Goal: Information Seeking & Learning: Learn about a topic

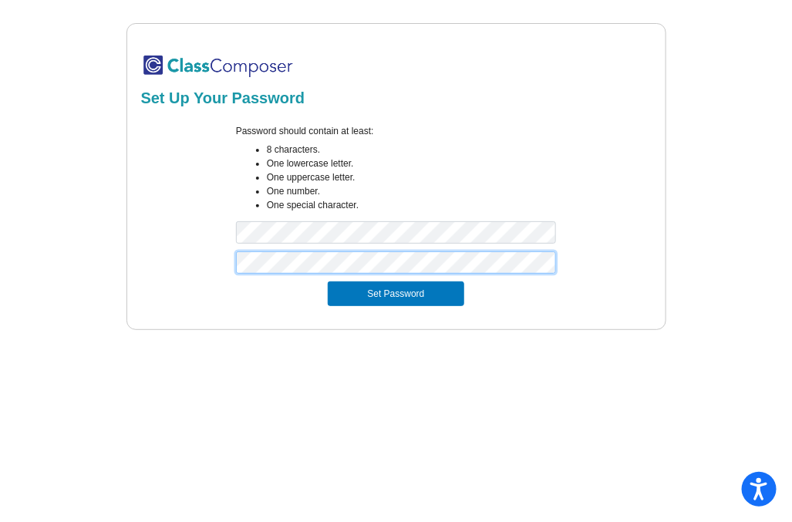
click at [328, 281] on button "Set Password" at bounding box center [396, 293] width 136 height 25
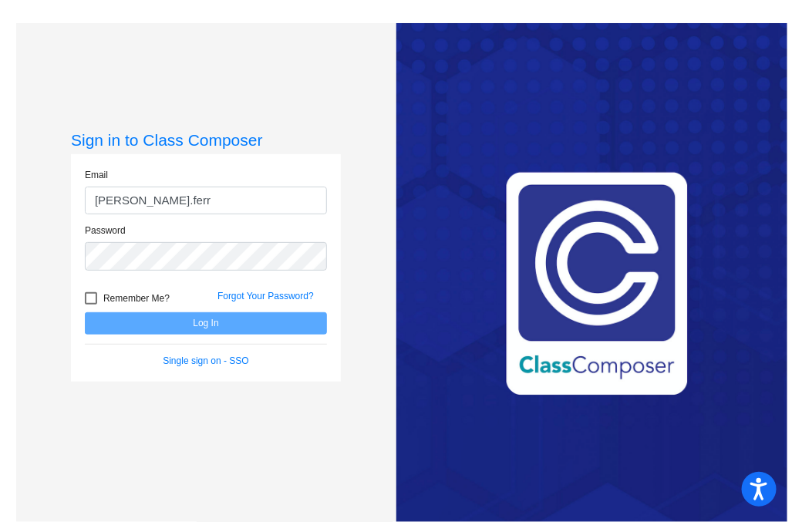
type input "[PERSON_NAME][EMAIL_ADDRESS][PERSON_NAME][DOMAIN_NAME]"
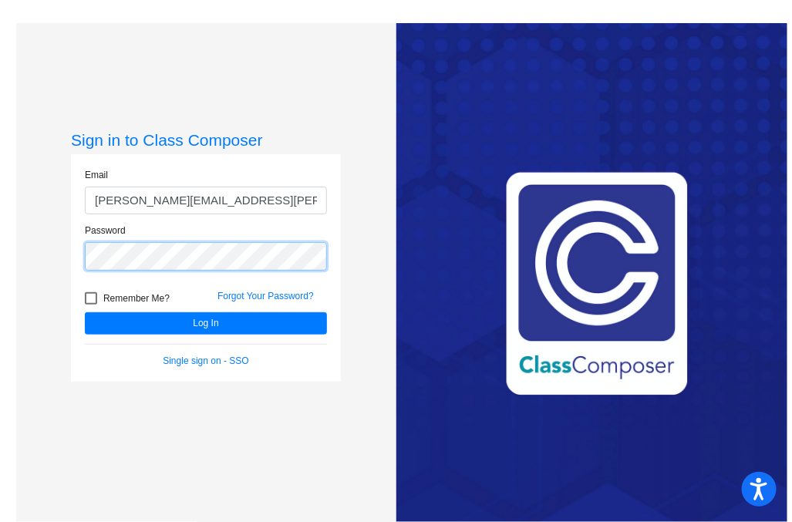
click at [85, 312] on button "Log In" at bounding box center [206, 323] width 242 height 22
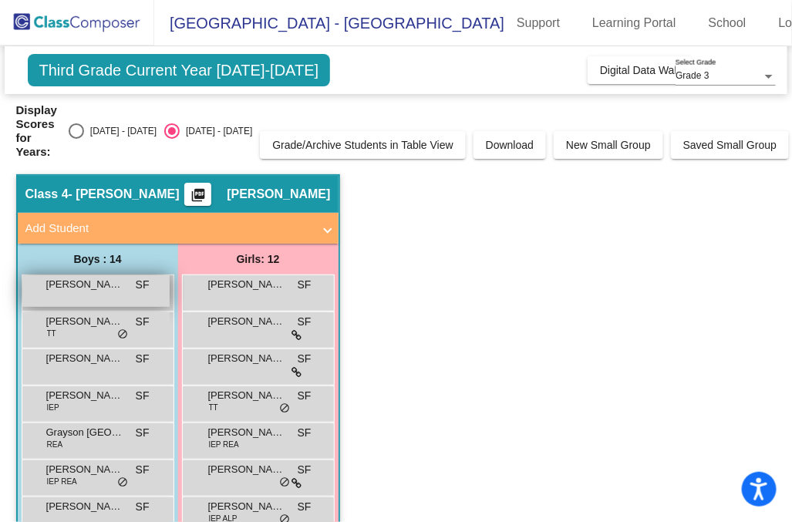
click at [95, 281] on div "[PERSON_NAME] [PERSON_NAME] lock do_not_disturb_alt" at bounding box center [95, 291] width 147 height 32
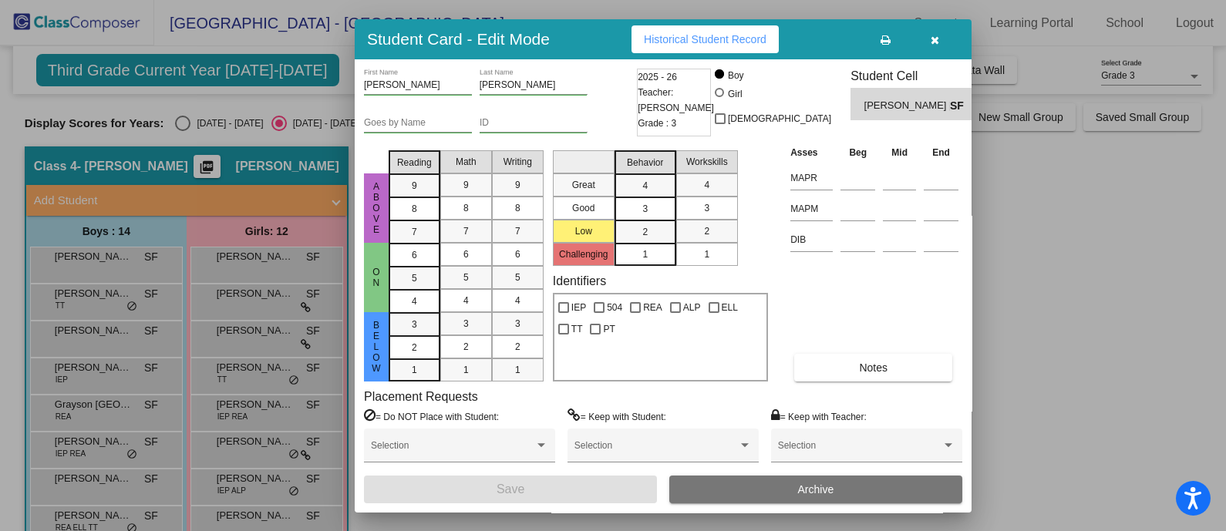
click at [791, 35] on icon "button" at bounding box center [934, 40] width 8 height 11
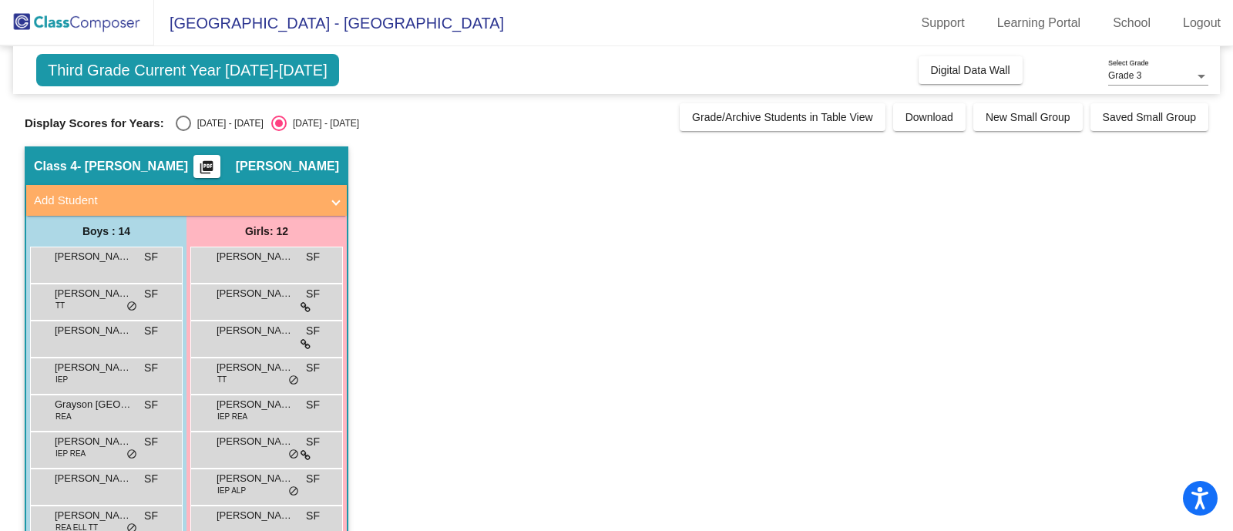
click at [184, 126] on div "Select an option" at bounding box center [183, 123] width 15 height 15
click at [183, 131] on input "[DATE] - [DATE]" at bounding box center [183, 131] width 1 height 1
radio input "true"
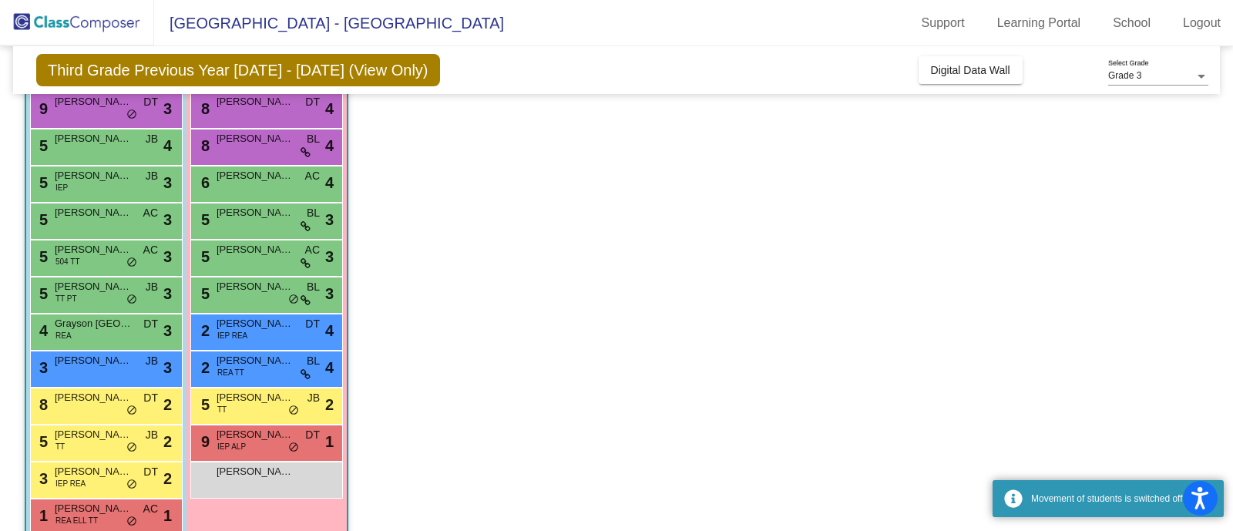
scroll to position [257, 0]
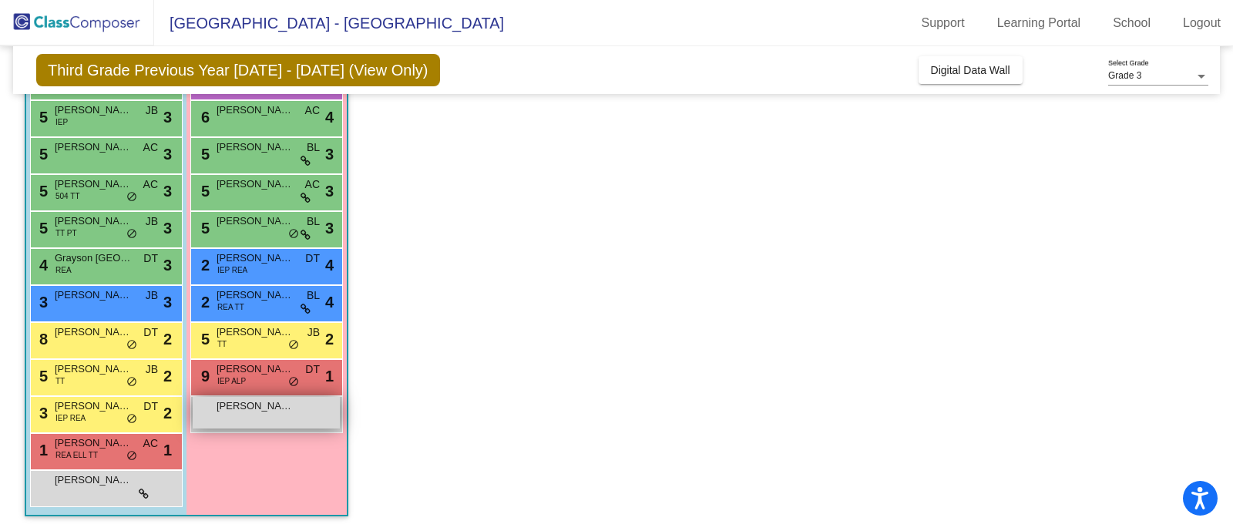
click at [248, 425] on div "[PERSON_NAME] lock do_not_disturb_alt" at bounding box center [266, 413] width 147 height 32
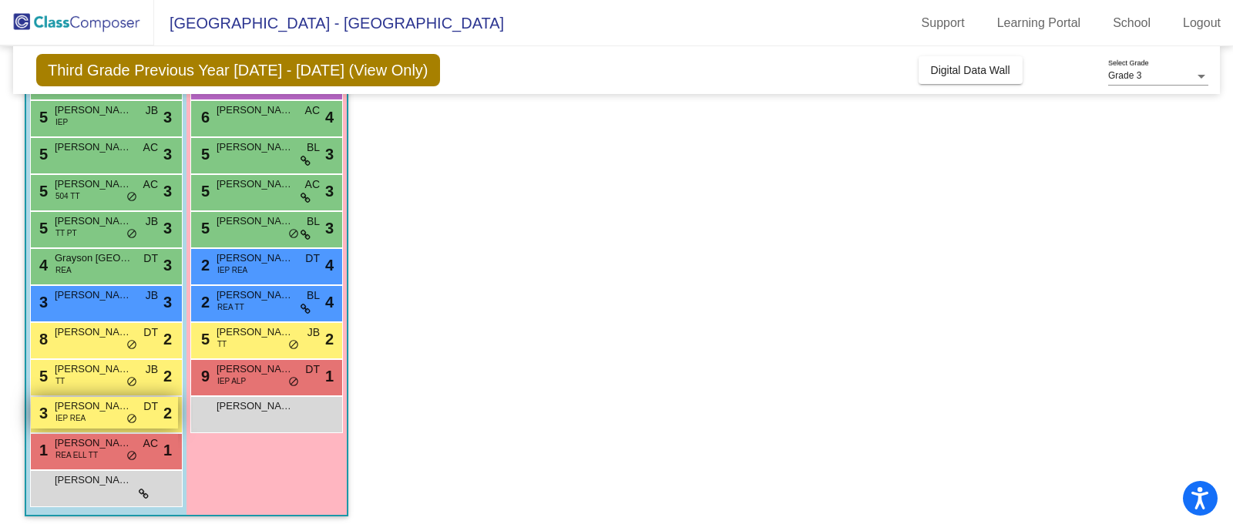
click at [92, 415] on div "3 [PERSON_NAME] IEP [PERSON_NAME] lock do_not_disturb_alt 2" at bounding box center [104, 413] width 147 height 32
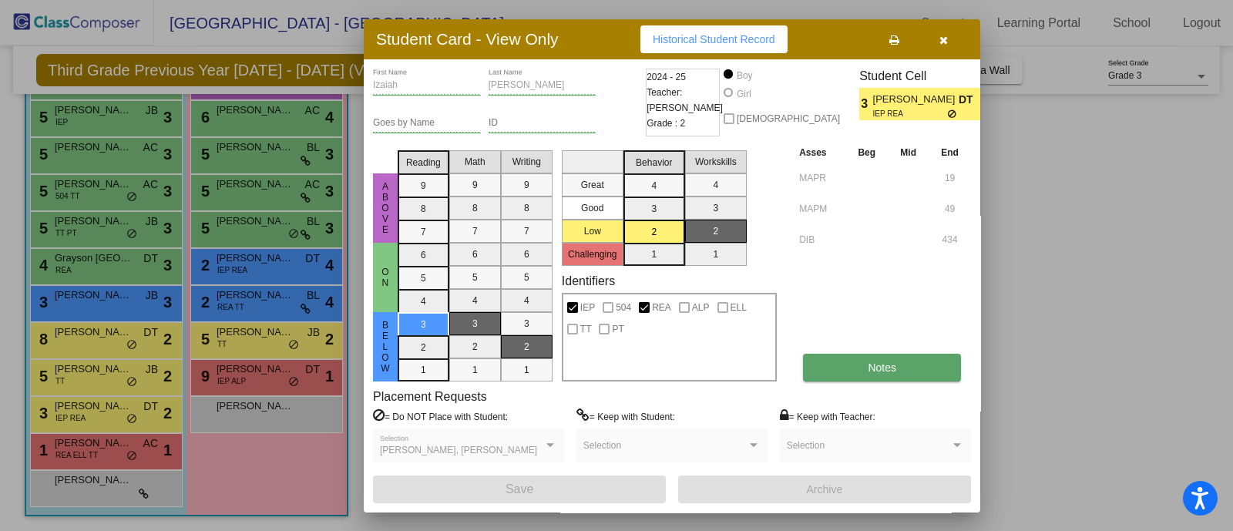
click at [791, 364] on button "Notes" at bounding box center [882, 368] width 158 height 28
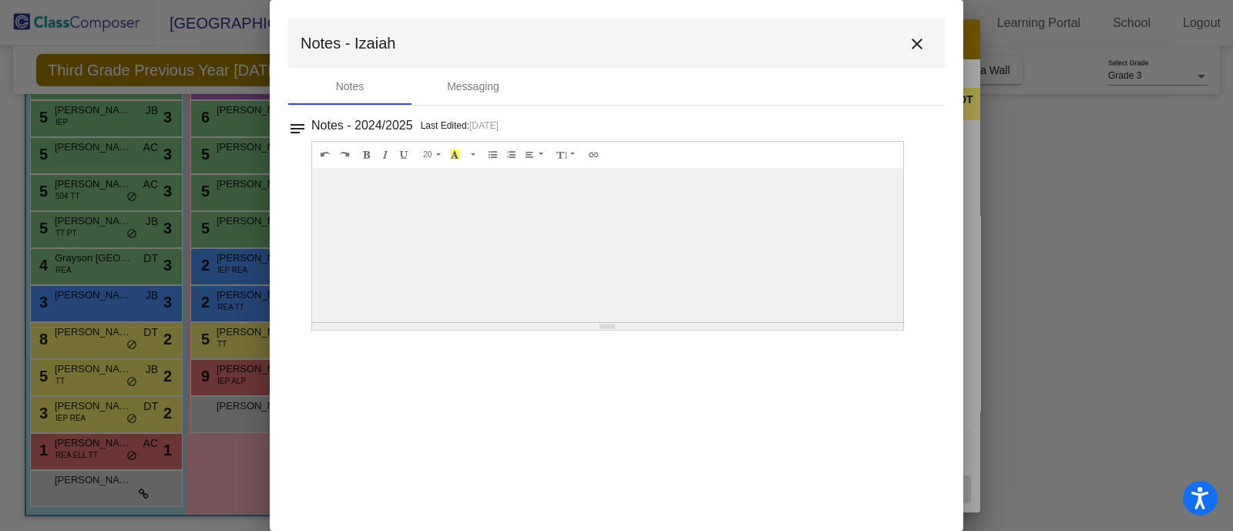
click at [791, 48] on mat-icon "close" at bounding box center [917, 44] width 19 height 19
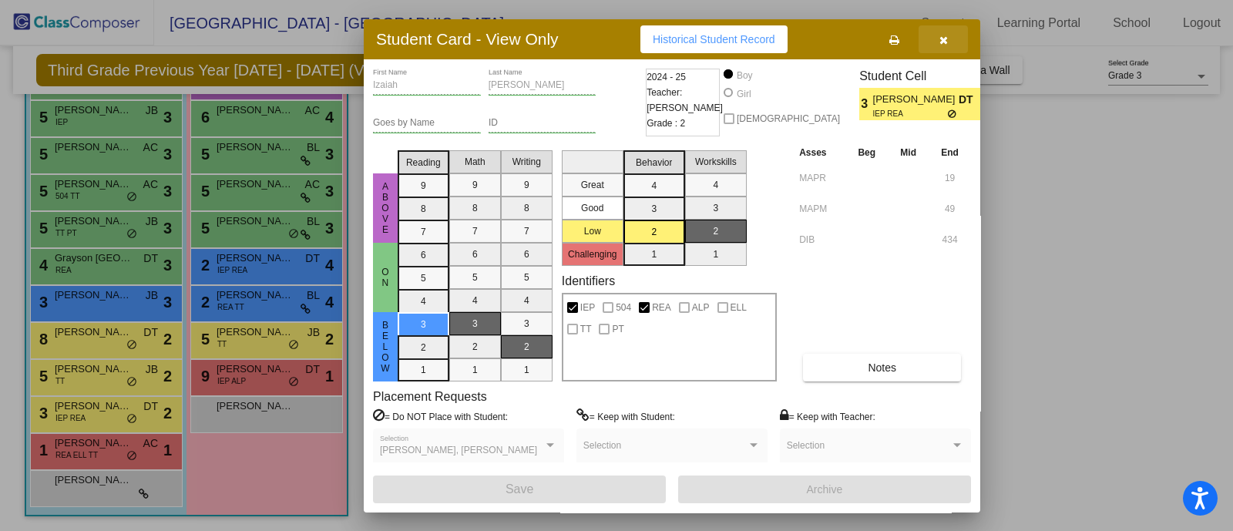
click at [791, 40] on button "button" at bounding box center [943, 39] width 49 height 28
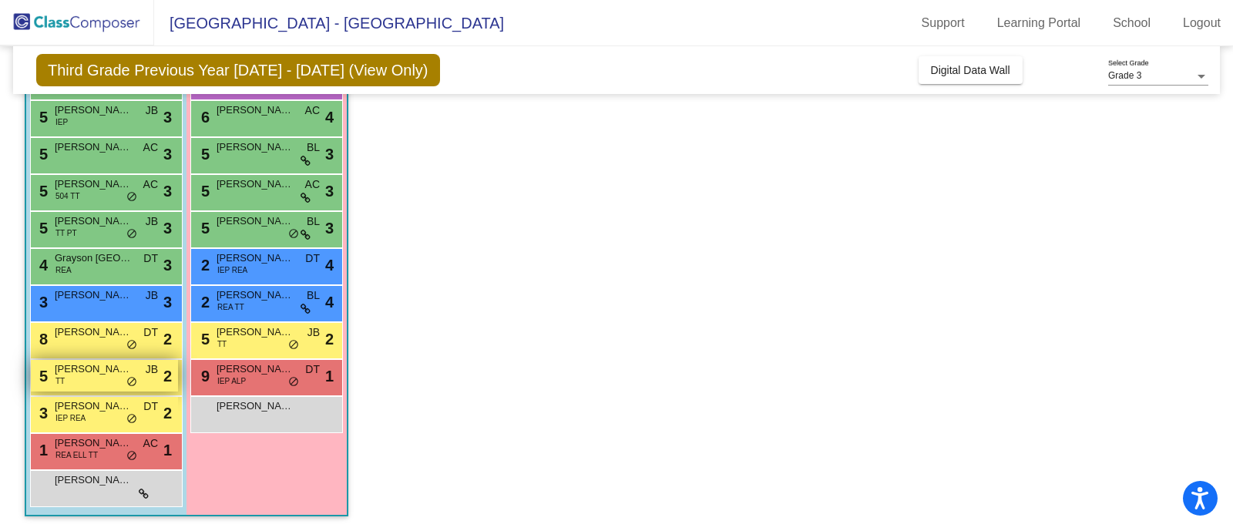
click at [85, 383] on div "5 [PERSON_NAME] TT JB lock do_not_disturb_alt 2" at bounding box center [104, 376] width 147 height 32
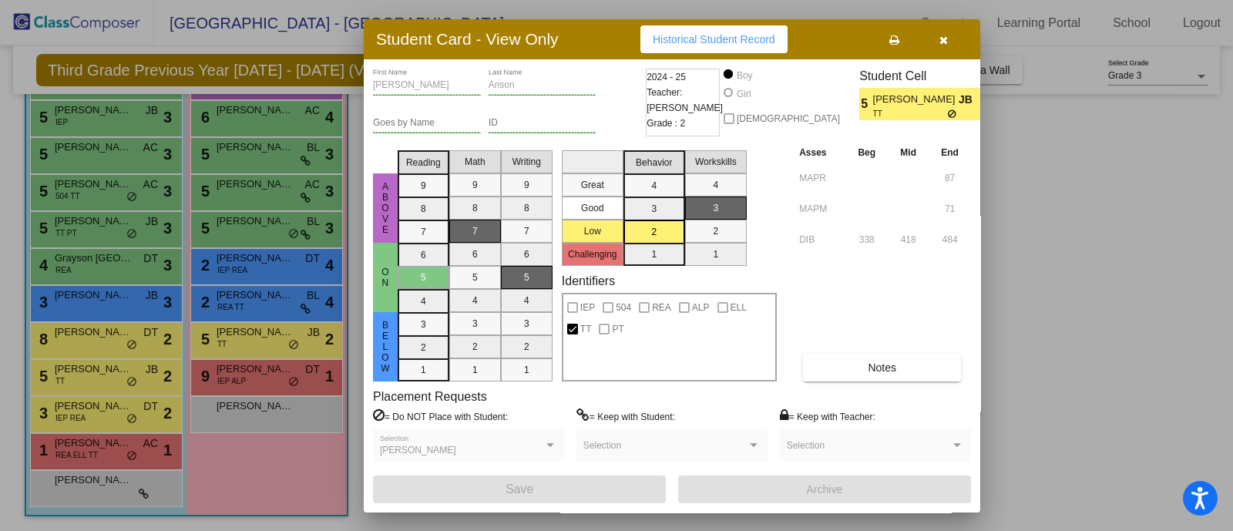
click at [791, 384] on div "[PERSON_NAME] First Name [PERSON_NAME] Last Name Goes by Name ID 2024 - 25 Teac…" at bounding box center [672, 286] width 598 height 435
click at [791, 364] on span "Notes" at bounding box center [882, 368] width 29 height 12
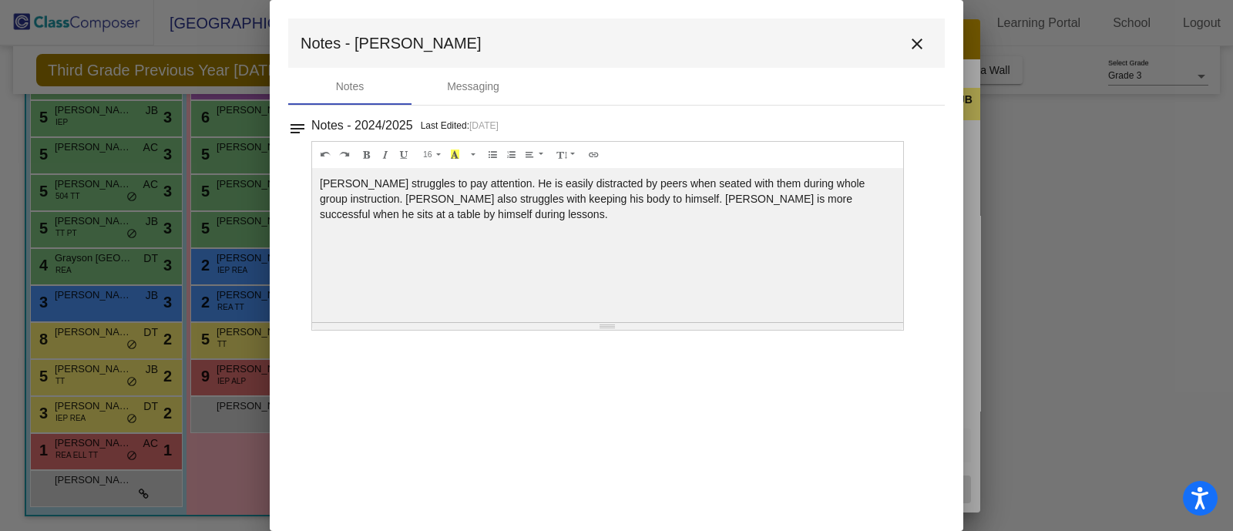
click at [791, 42] on mat-icon "close" at bounding box center [917, 44] width 19 height 19
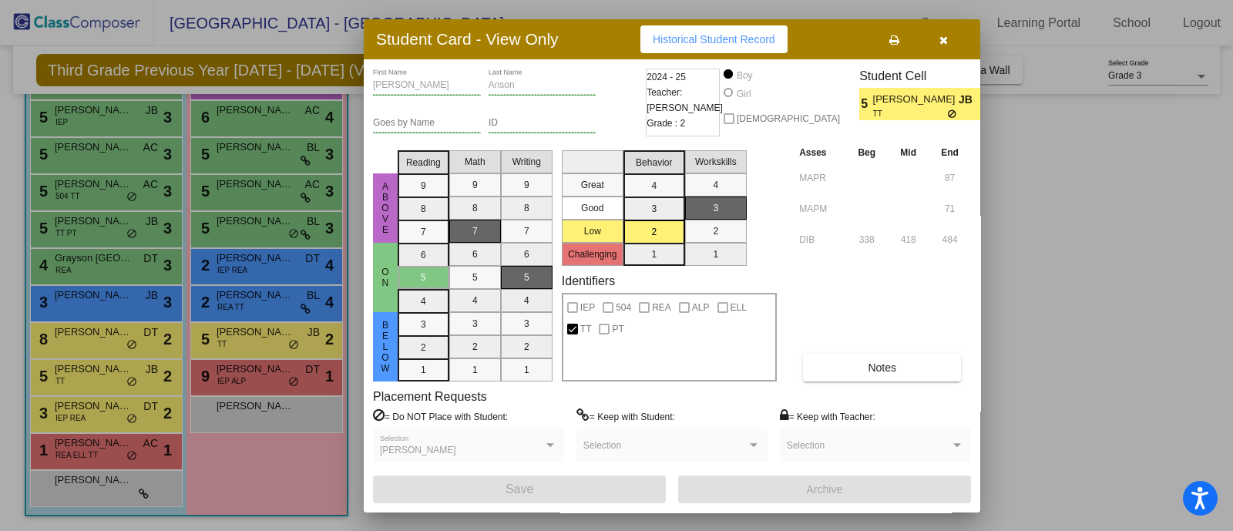
drag, startPoint x: 944, startPoint y: 42, endPoint x: 878, endPoint y: 57, distance: 67.9
click at [791, 41] on icon "button" at bounding box center [944, 40] width 8 height 11
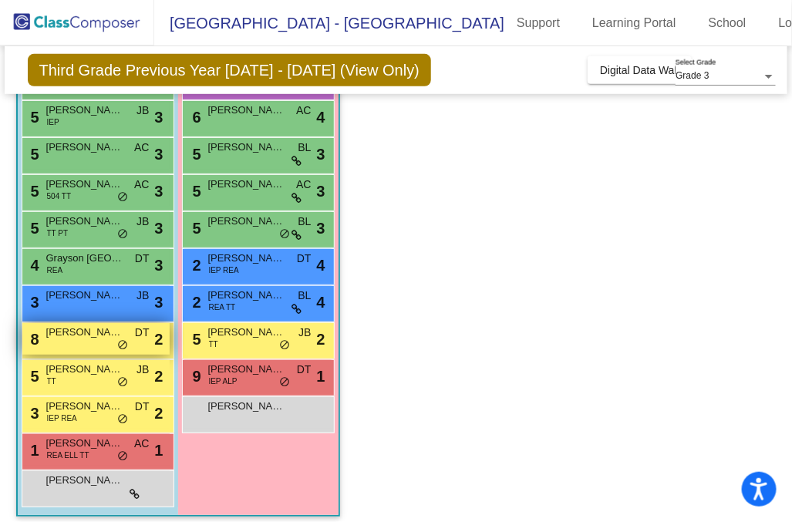
click at [84, 340] on div "8 [PERSON_NAME] [PERSON_NAME] lock do_not_disturb_alt 2" at bounding box center [95, 339] width 147 height 32
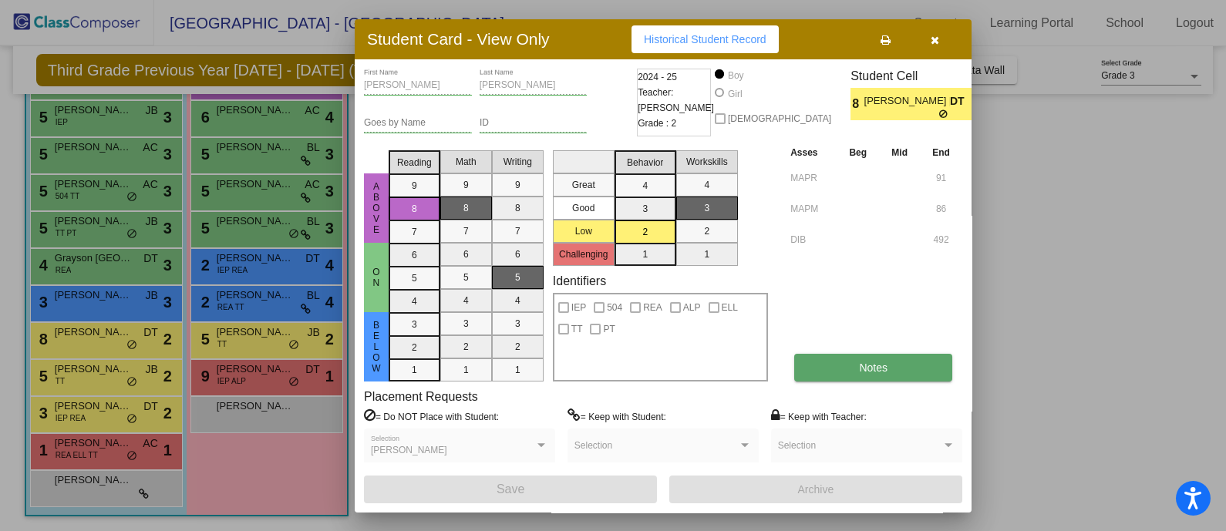
click at [791, 373] on button "Notes" at bounding box center [873, 368] width 158 height 28
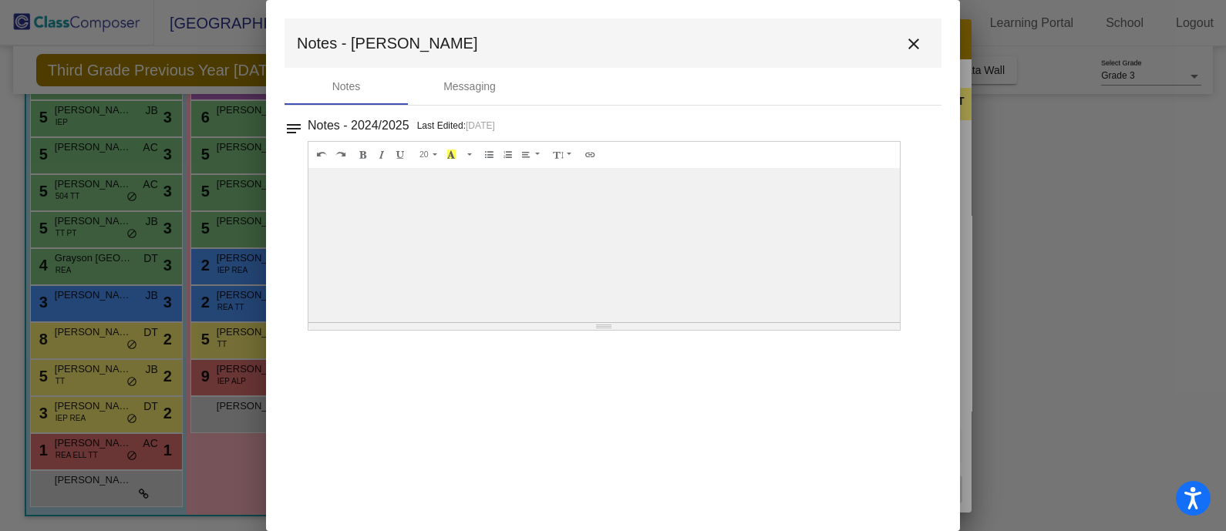
click at [791, 46] on mat-icon "close" at bounding box center [913, 44] width 19 height 19
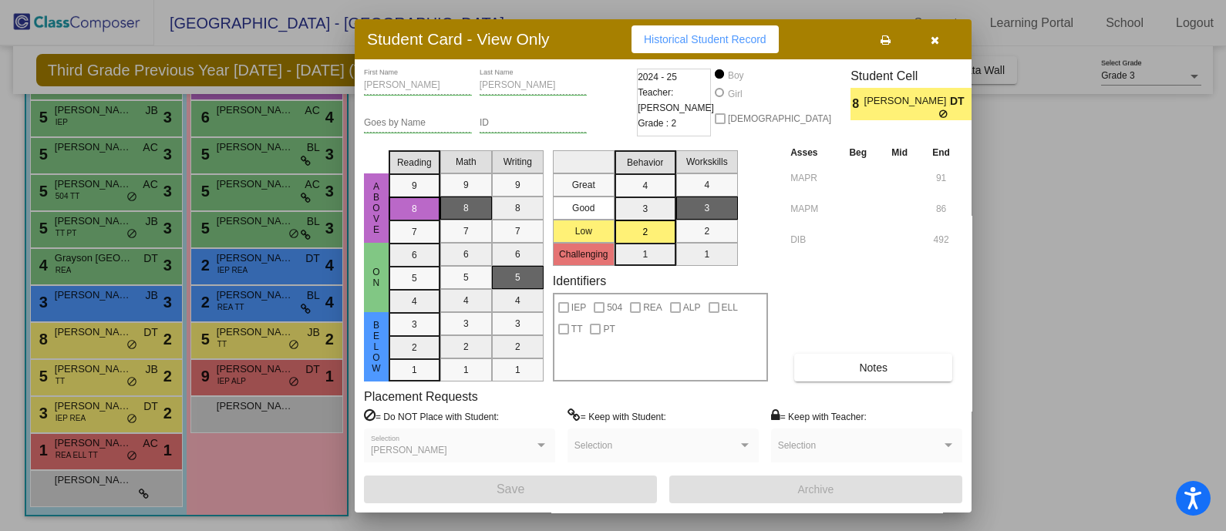
click at [791, 39] on icon "button" at bounding box center [934, 40] width 8 height 11
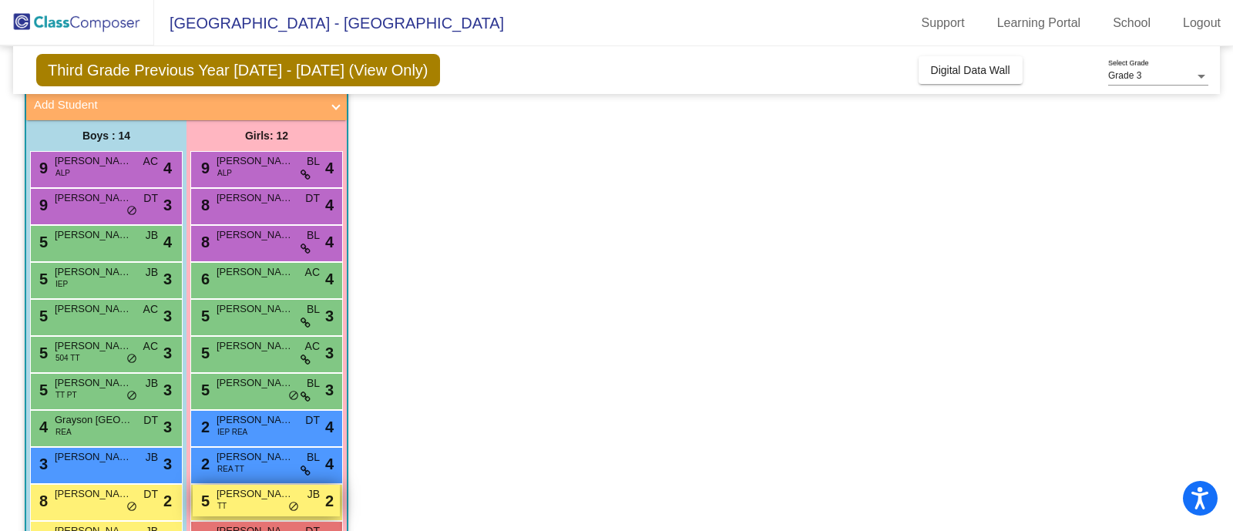
scroll to position [192, 0]
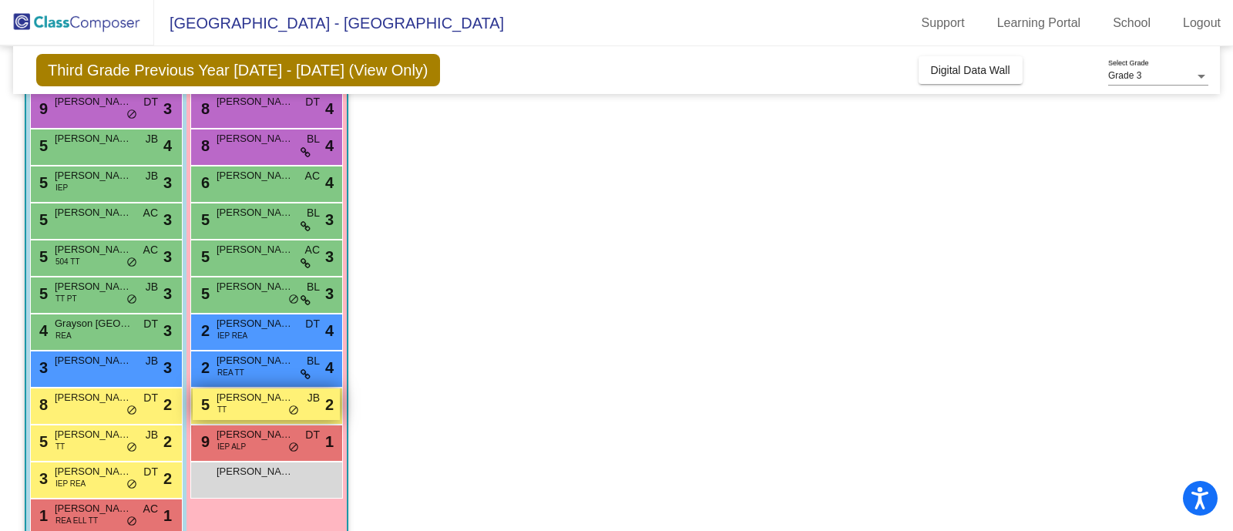
click at [246, 406] on div "5 [PERSON_NAME] TT JB lock do_not_disturb_alt 2" at bounding box center [266, 405] width 147 height 32
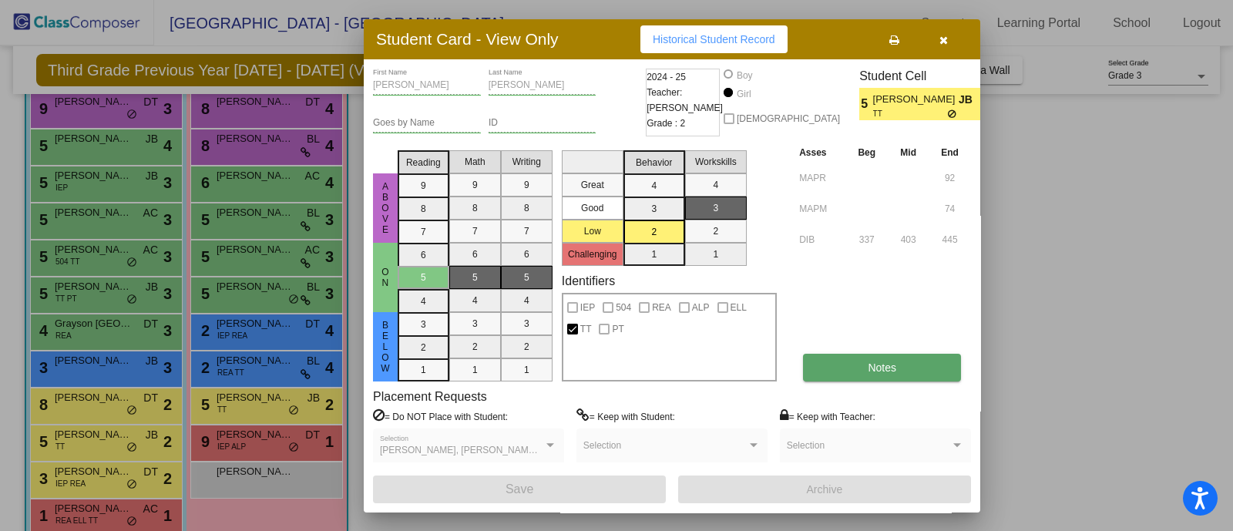
click at [791, 378] on button "Notes" at bounding box center [882, 368] width 158 height 28
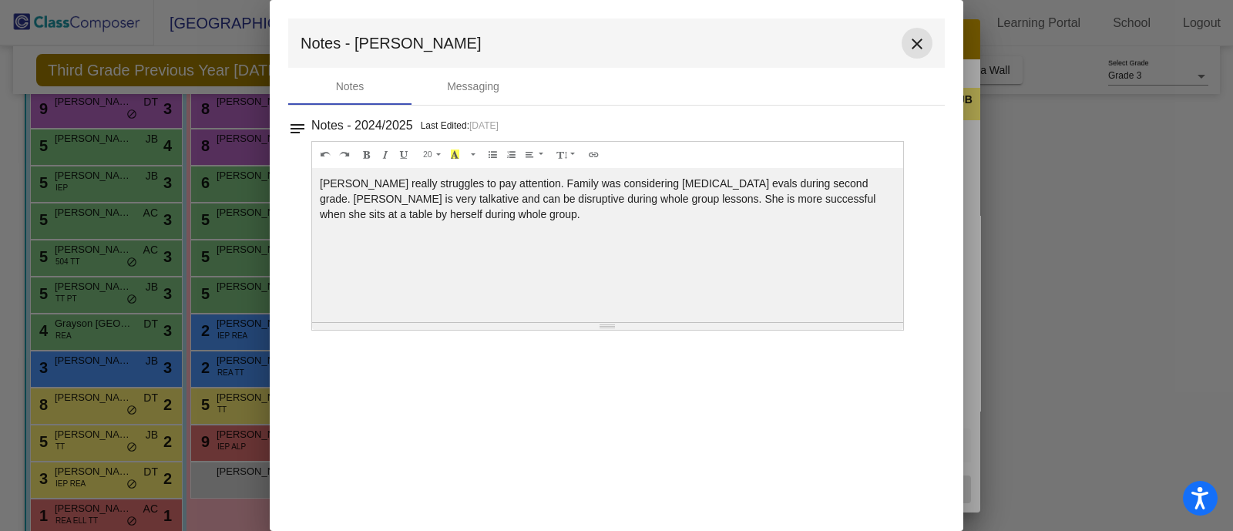
click at [791, 43] on mat-icon "close" at bounding box center [917, 44] width 19 height 19
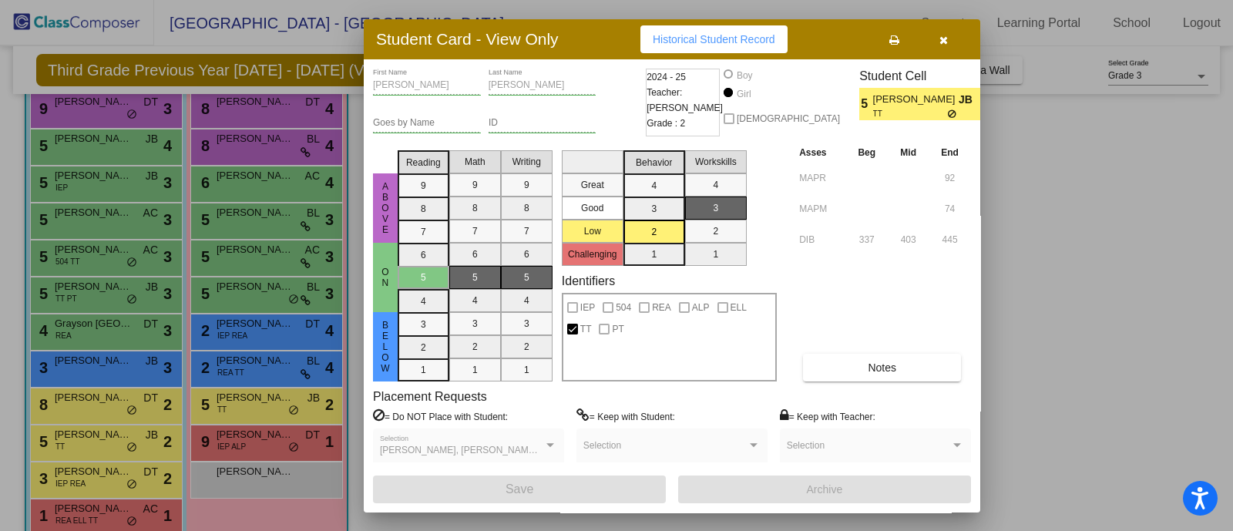
click at [791, 41] on button "button" at bounding box center [943, 39] width 49 height 28
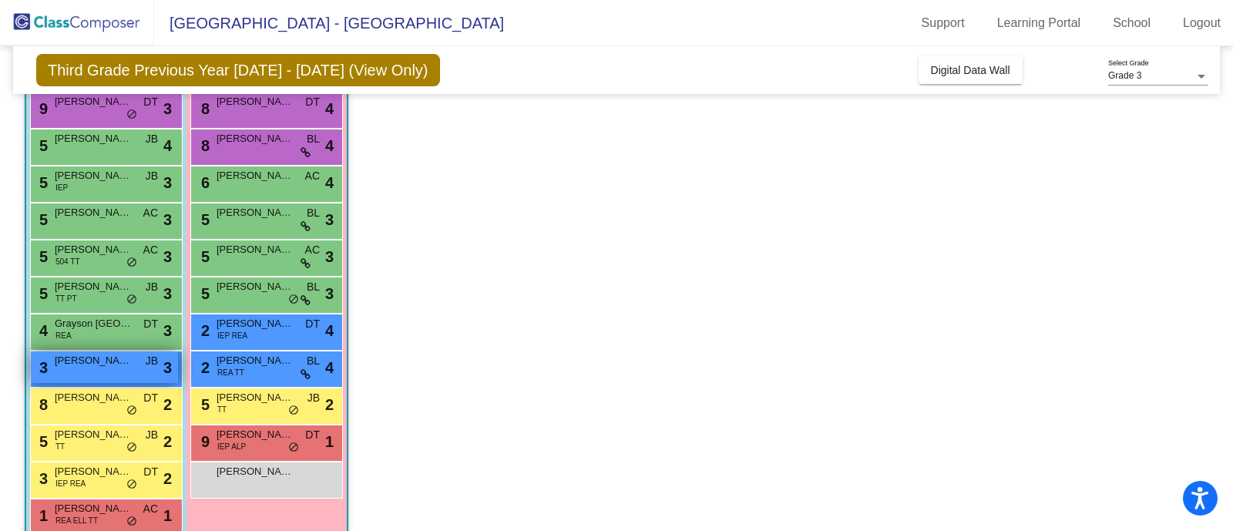
click at [119, 375] on div "3 [PERSON_NAME] [PERSON_NAME] lock do_not_disturb_alt 3" at bounding box center [104, 368] width 147 height 32
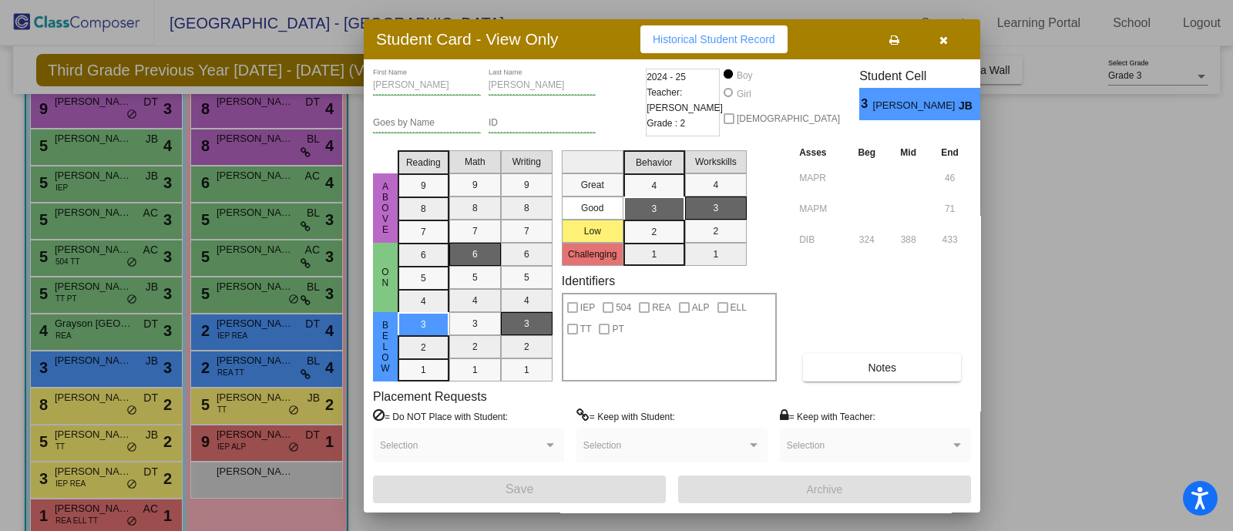
click at [791, 40] on icon "button" at bounding box center [944, 40] width 8 height 11
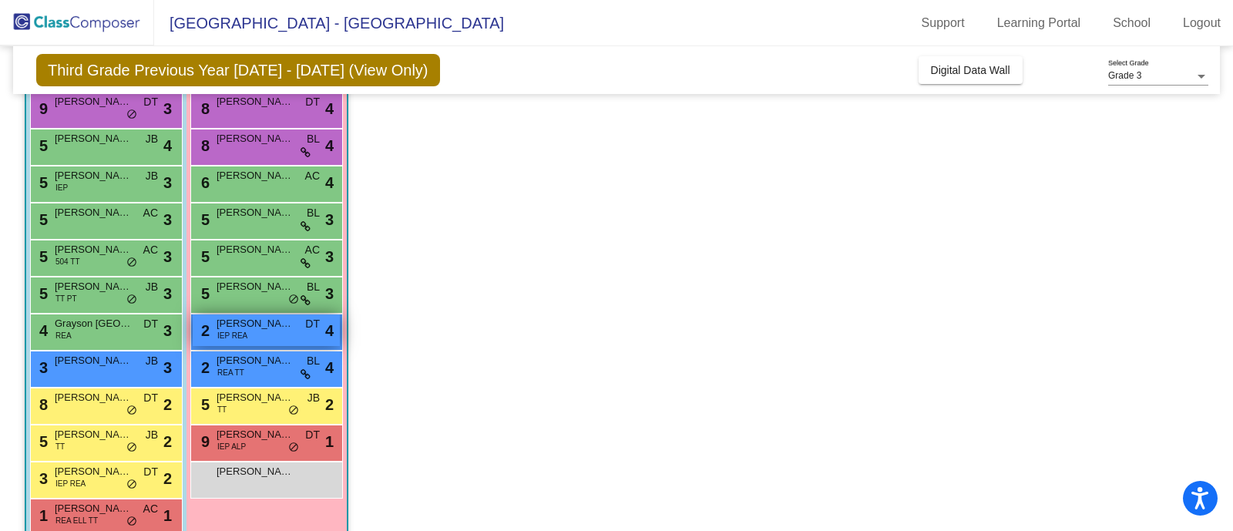
click at [247, 316] on span "[PERSON_NAME]" at bounding box center [255, 323] width 77 height 15
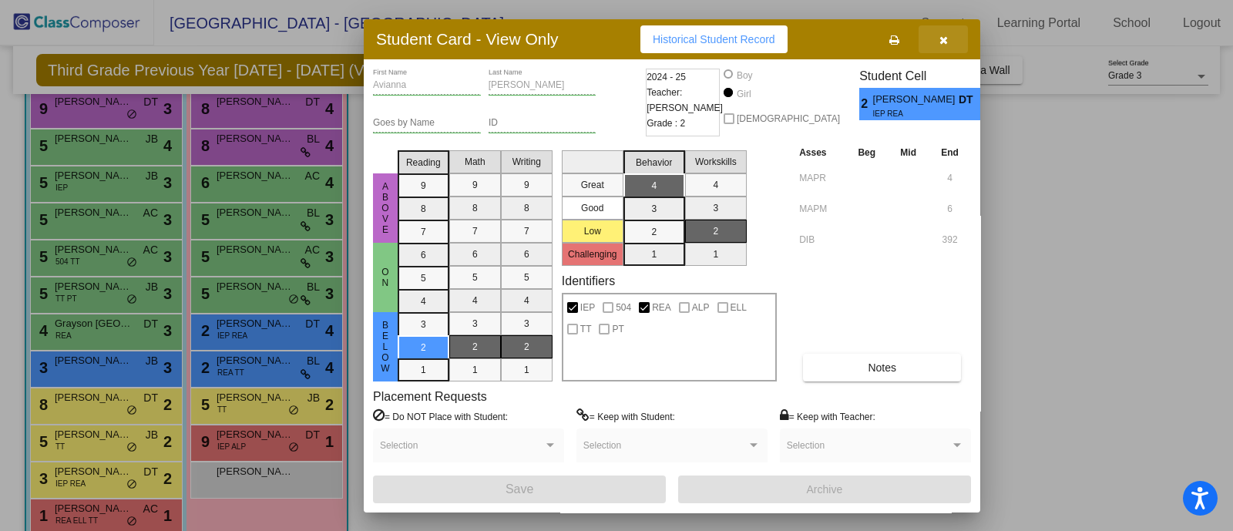
click at [791, 45] on button "button" at bounding box center [943, 39] width 49 height 28
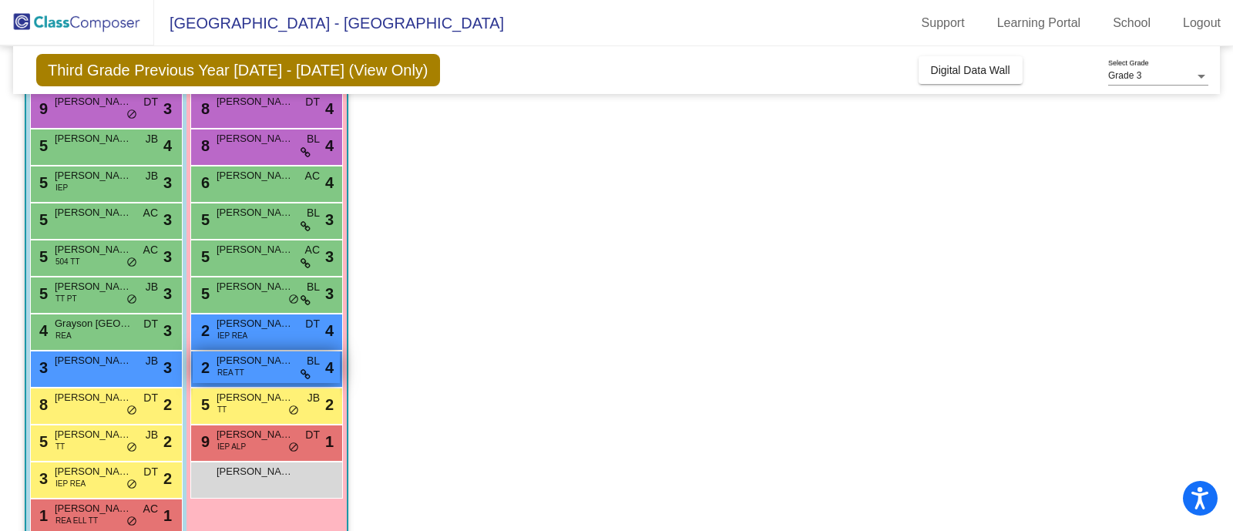
click at [244, 368] on div "2 [PERSON_NAME] TT BL lock do_not_disturb_alt 4" at bounding box center [266, 368] width 147 height 32
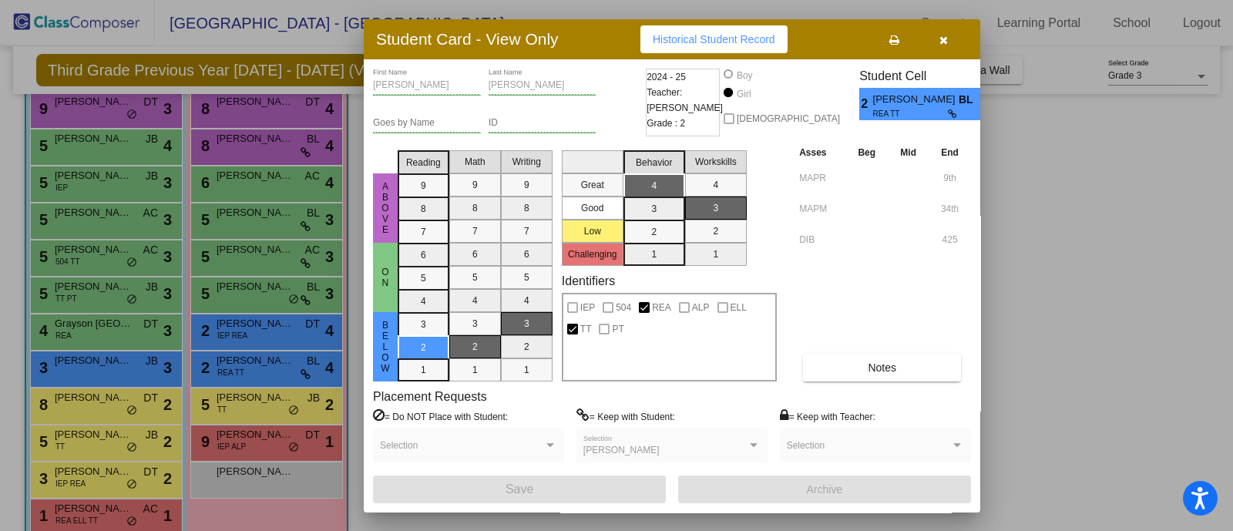
click at [791, 40] on button "button" at bounding box center [943, 39] width 49 height 28
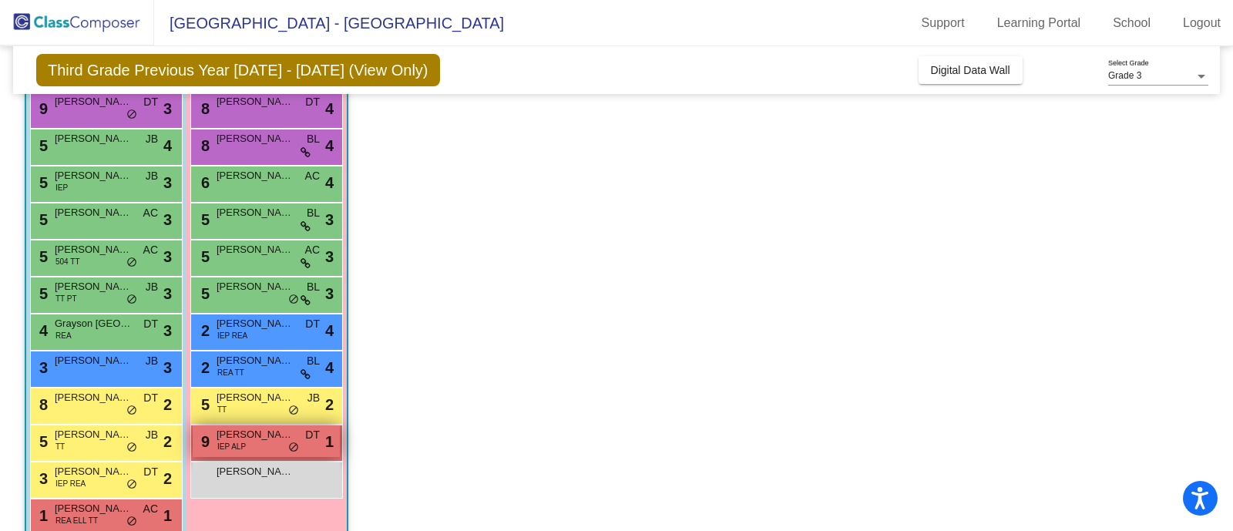
click at [255, 444] on div "9 [PERSON_NAME] IEP ALP DT lock do_not_disturb_alt 1" at bounding box center [266, 442] width 147 height 32
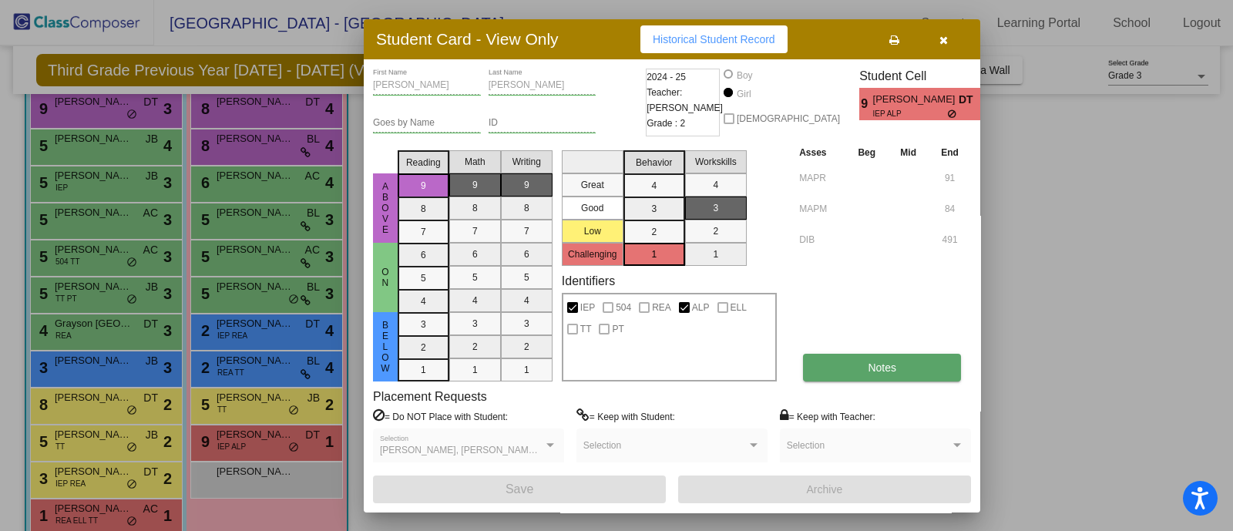
click at [791, 363] on button "Notes" at bounding box center [882, 368] width 158 height 28
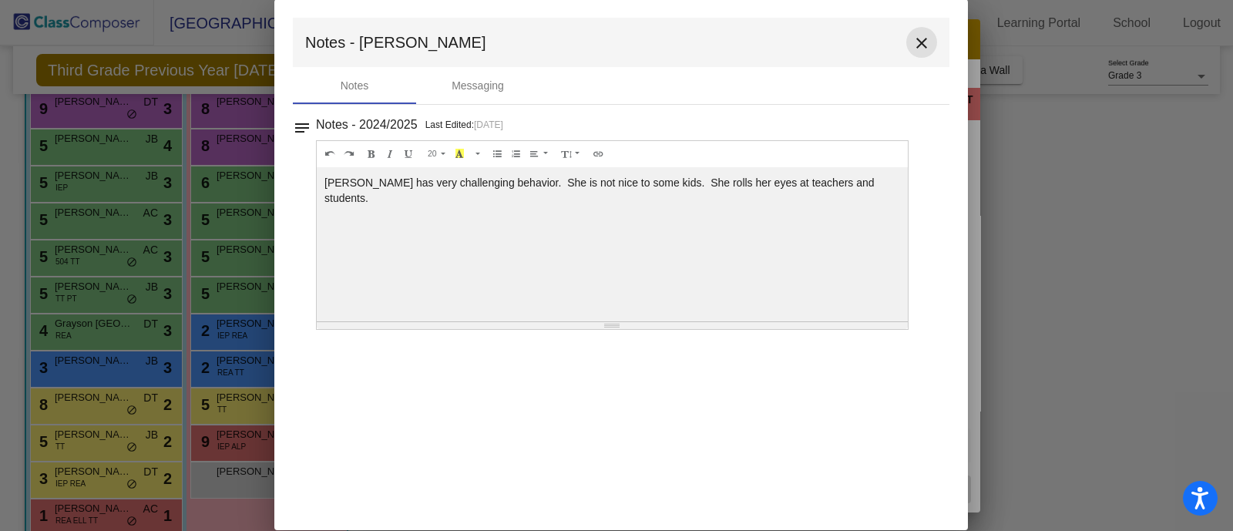
click at [791, 39] on mat-icon "close" at bounding box center [922, 43] width 19 height 19
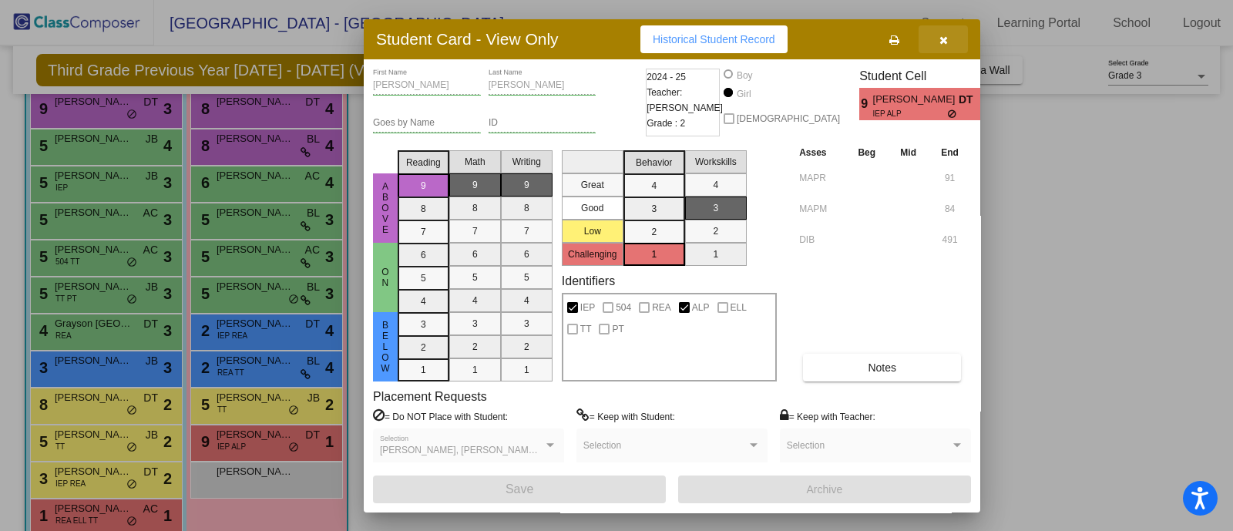
click at [791, 40] on button "button" at bounding box center [943, 39] width 49 height 28
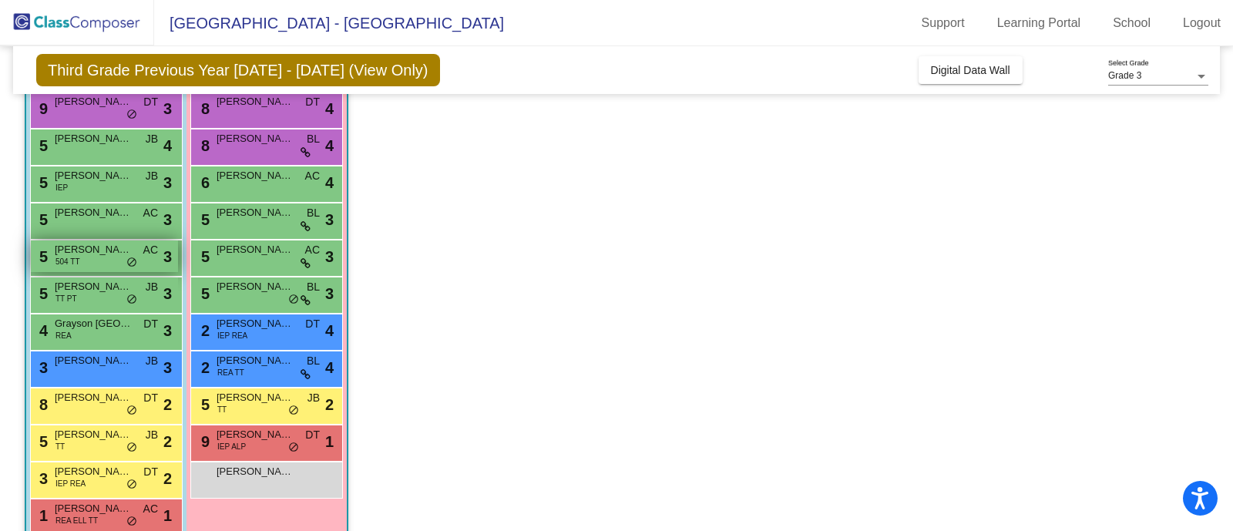
click at [84, 264] on div "5 [PERSON_NAME] [PERSON_NAME] 504 TT AC lock do_not_disturb_alt 3" at bounding box center [104, 257] width 147 height 32
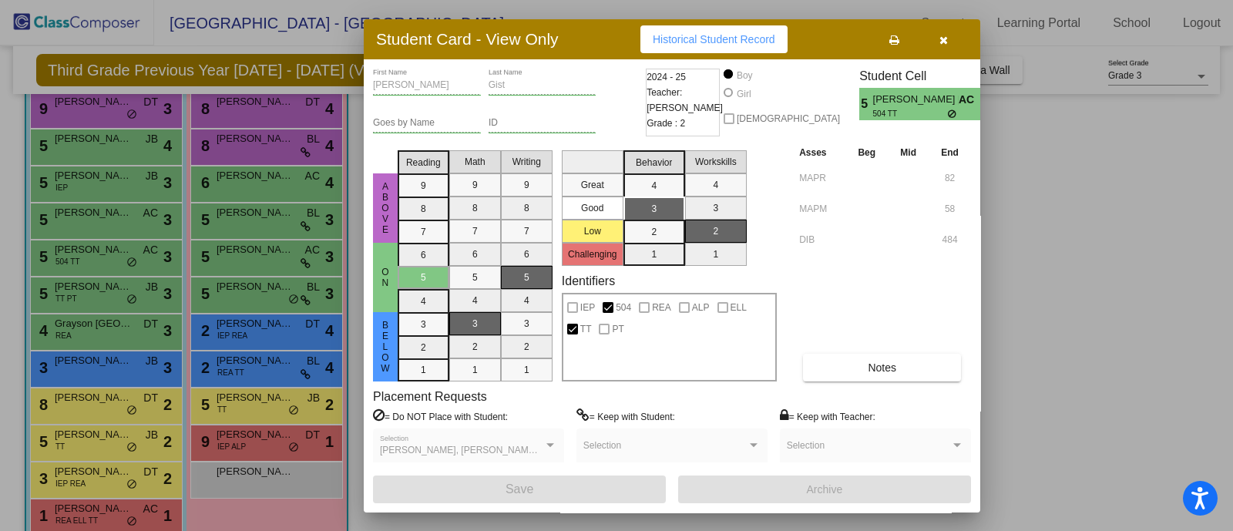
click at [791, 36] on icon "button" at bounding box center [944, 40] width 8 height 11
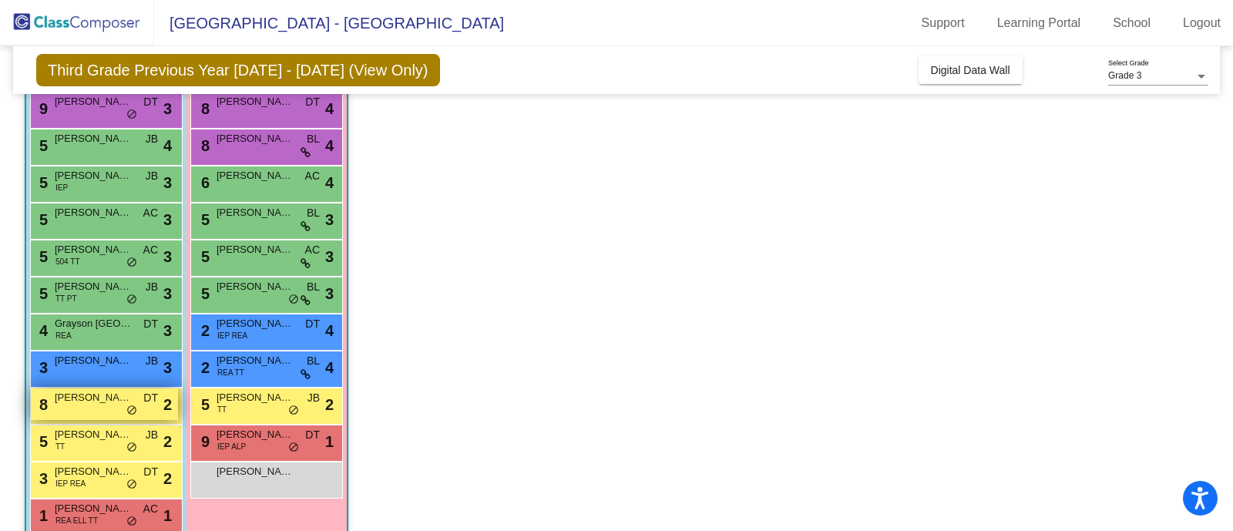
scroll to position [257, 0]
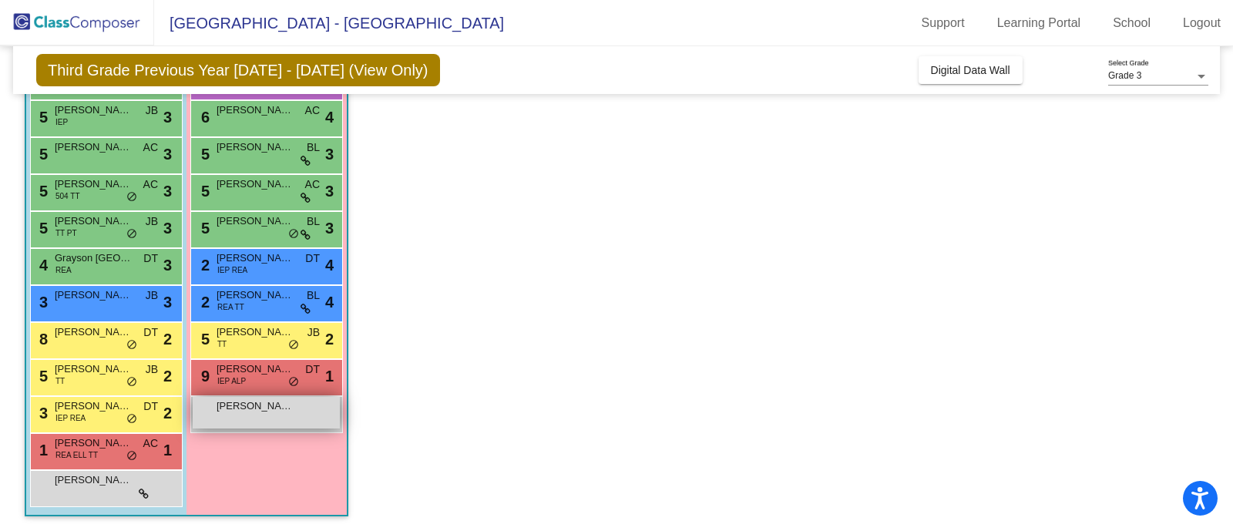
click at [240, 420] on div "[PERSON_NAME] lock do_not_disturb_alt" at bounding box center [266, 413] width 147 height 32
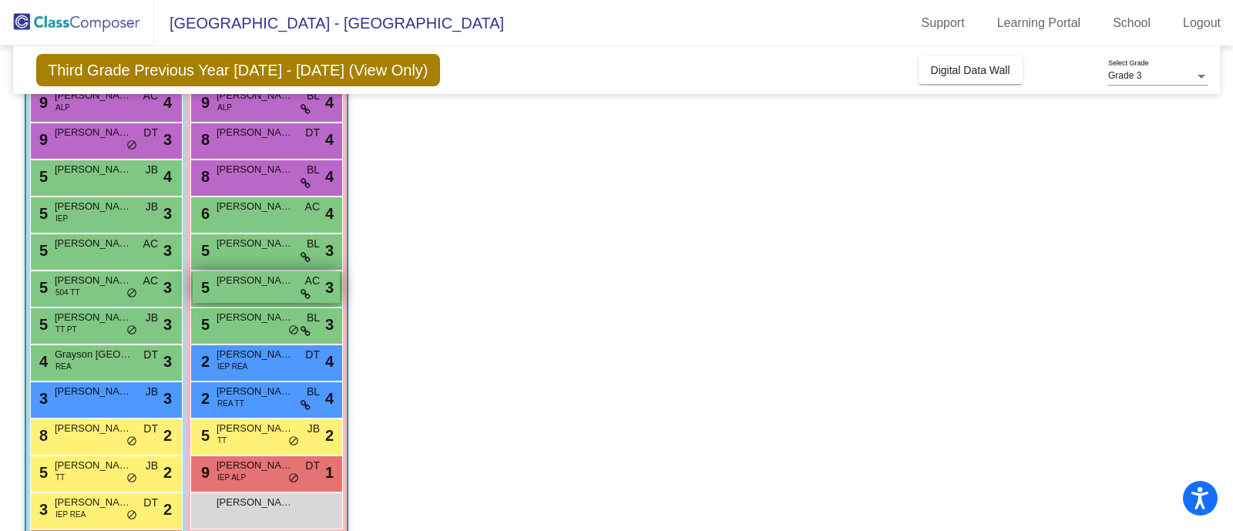
scroll to position [65, 0]
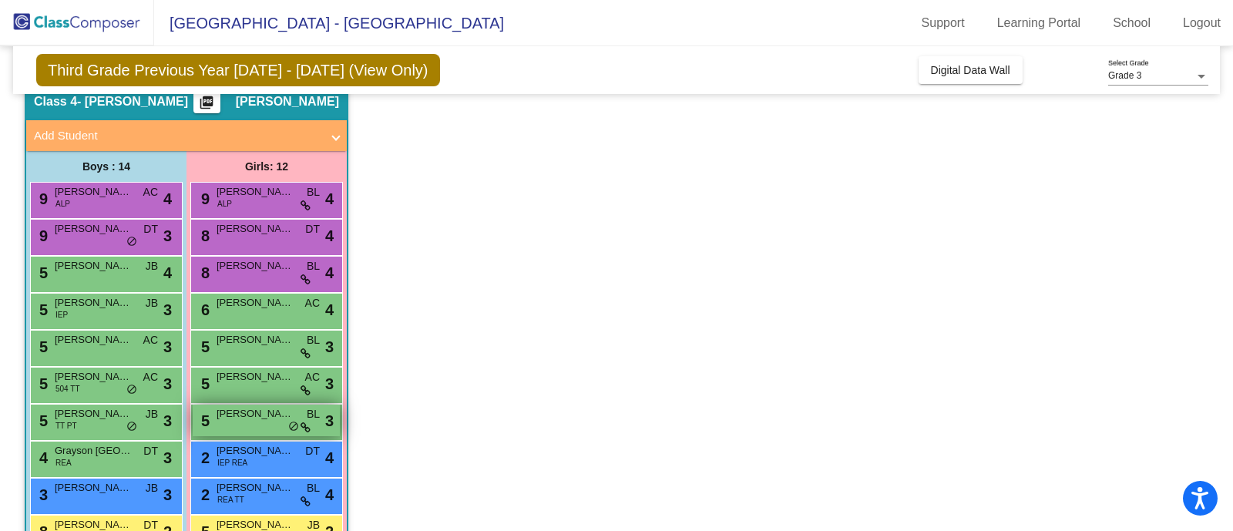
click at [245, 427] on div "5 [PERSON_NAME] BL lock do_not_disturb_alt 3" at bounding box center [266, 421] width 147 height 32
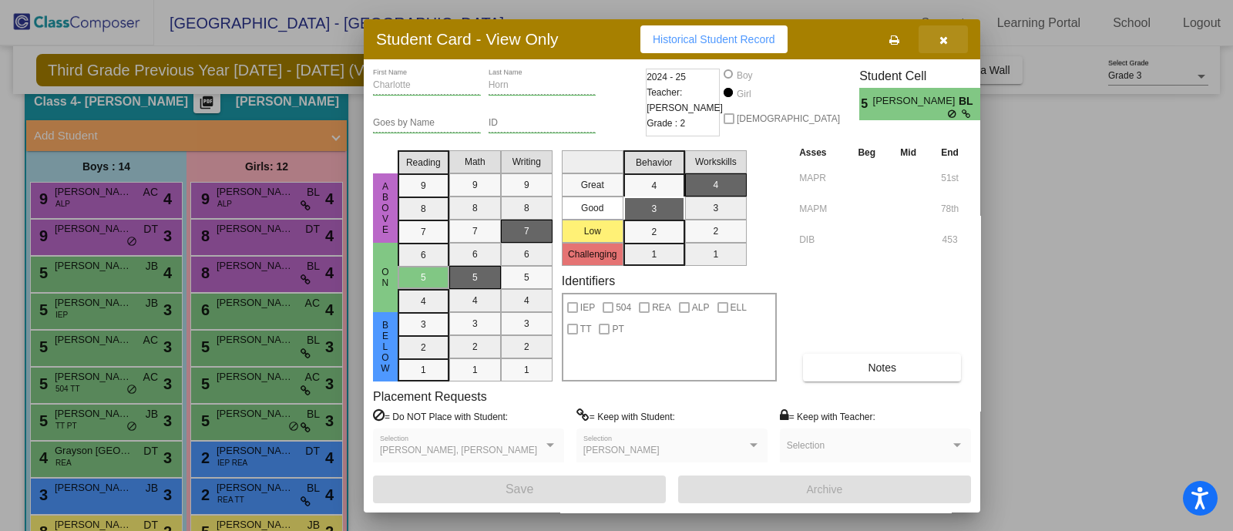
click at [791, 42] on button "button" at bounding box center [943, 39] width 49 height 28
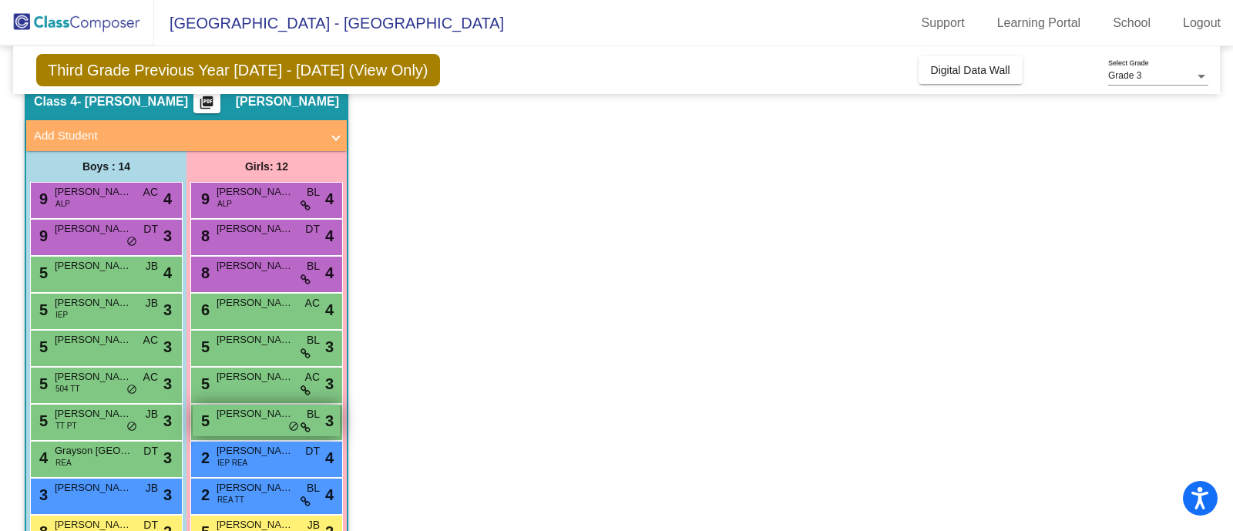
click at [281, 430] on div "5 [PERSON_NAME] BL lock do_not_disturb_alt 3" at bounding box center [266, 421] width 147 height 32
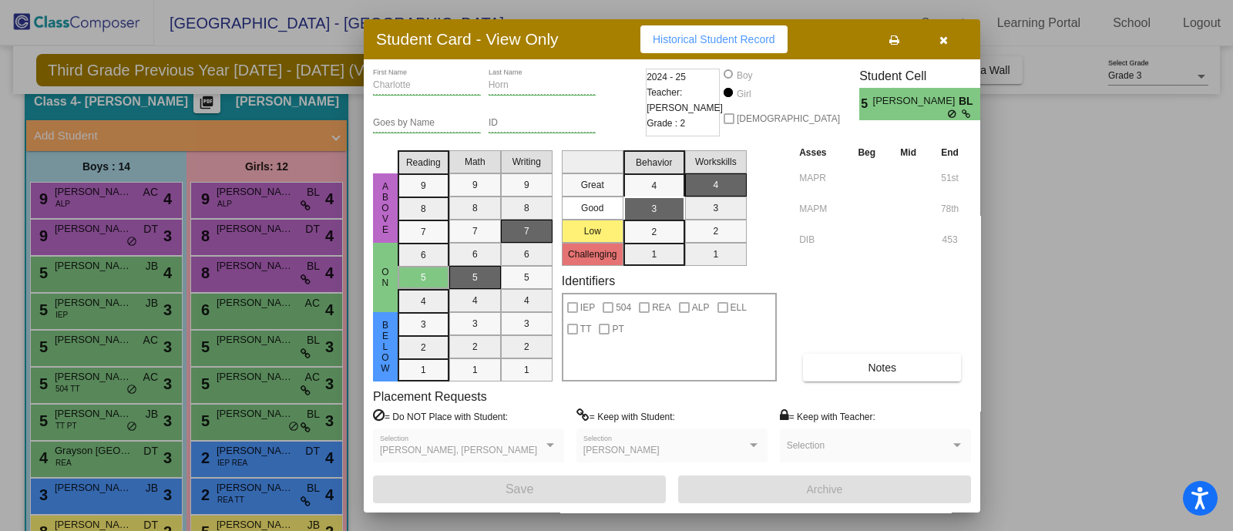
click at [791, 44] on button "button" at bounding box center [943, 39] width 49 height 28
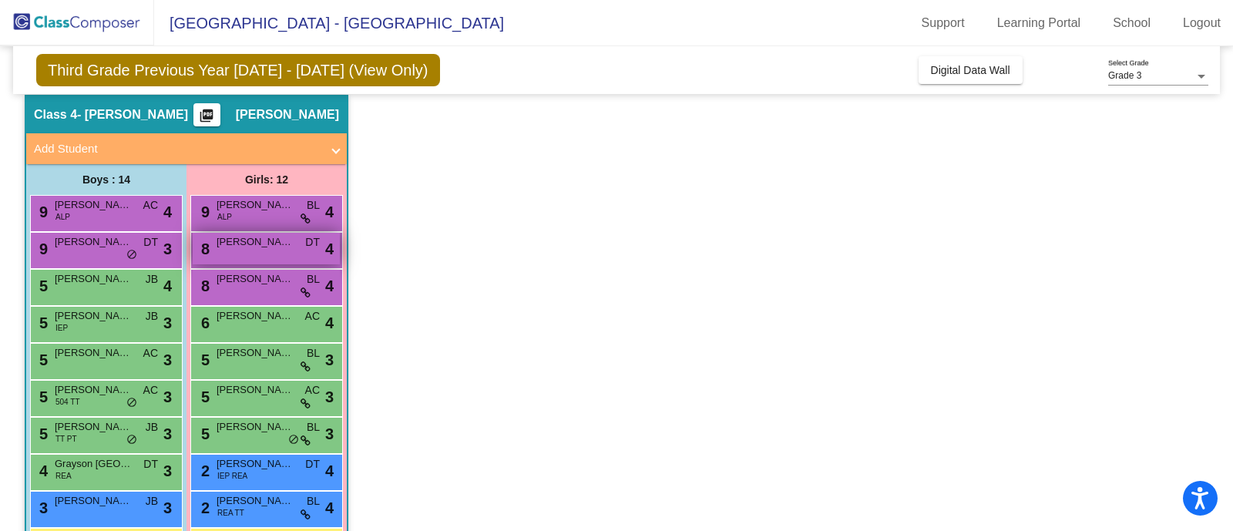
scroll to position [94, 0]
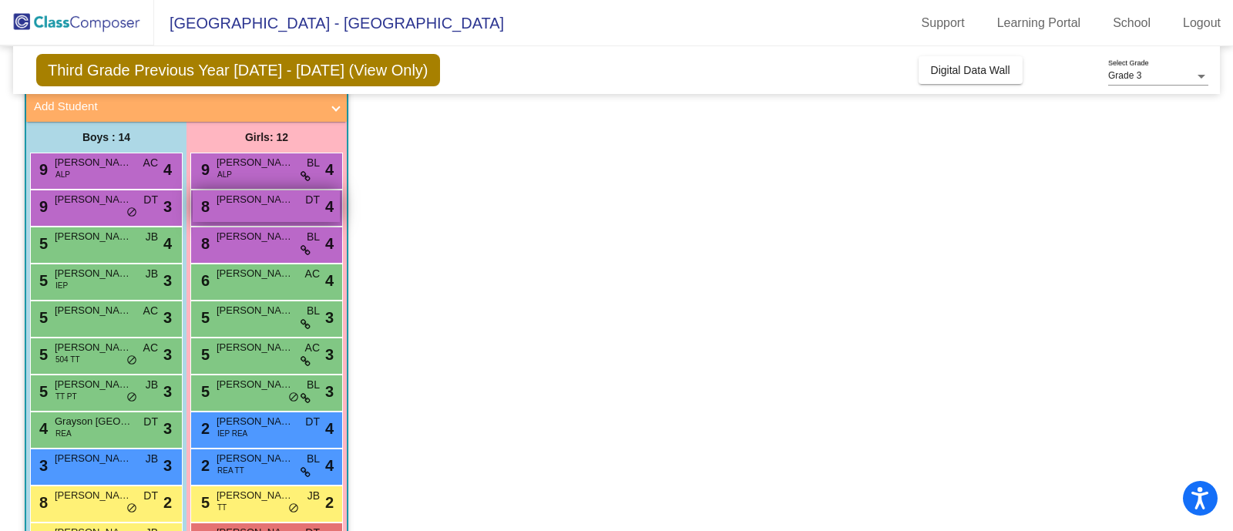
click at [260, 210] on div "8 [PERSON_NAME] DT lock do_not_disturb_alt 4" at bounding box center [266, 206] width 147 height 32
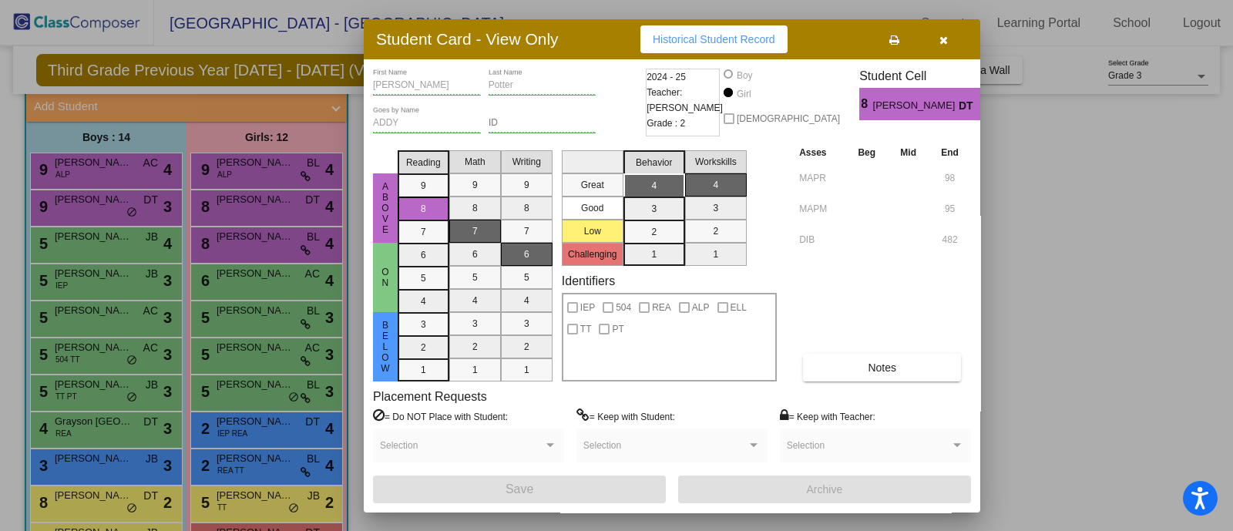
click at [791, 45] on button "button" at bounding box center [943, 39] width 49 height 28
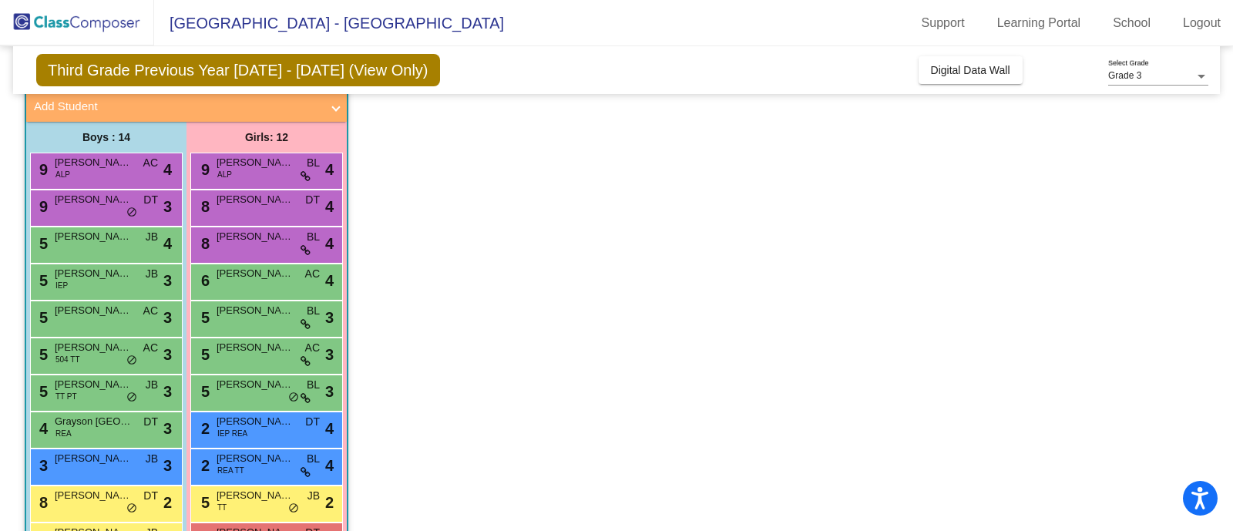
scroll to position [112, 0]
